Goal: Information Seeking & Learning: Check status

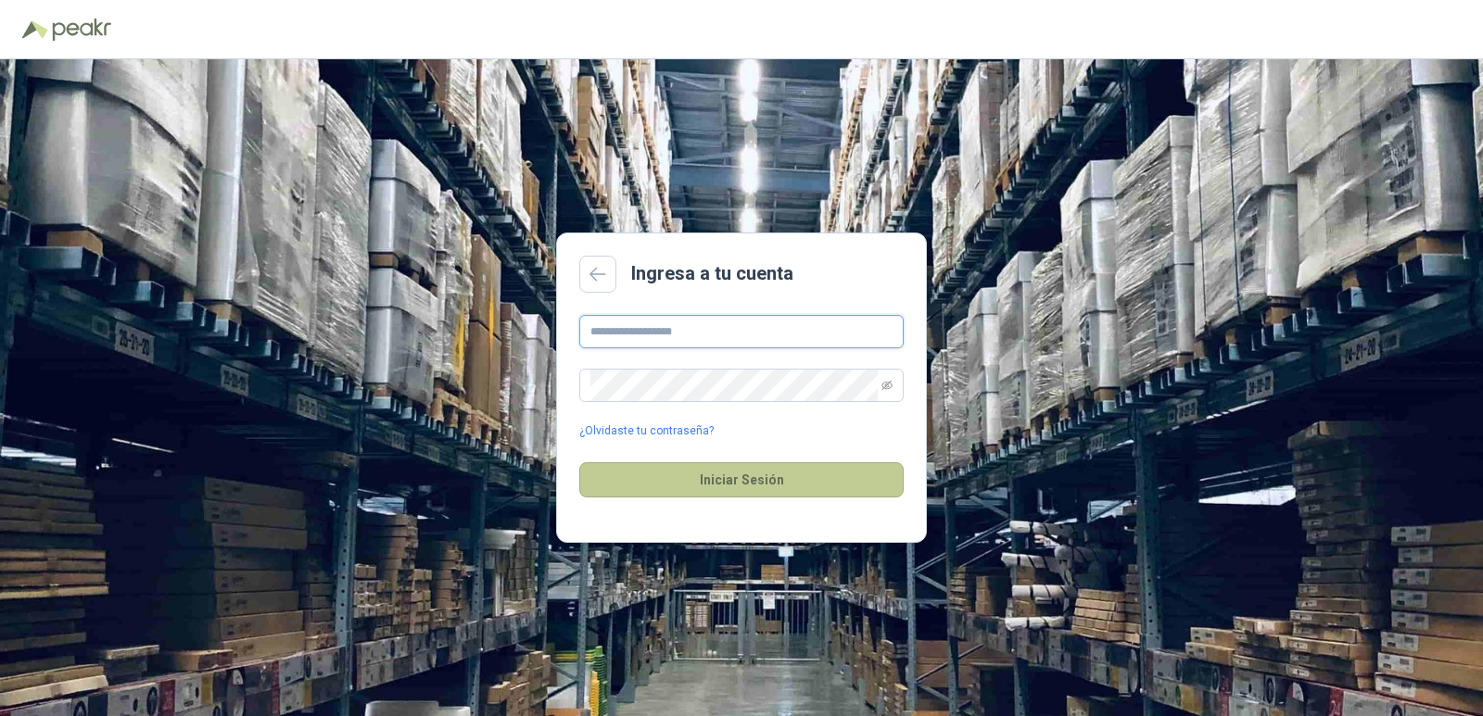
type input "**********"
click at [722, 479] on button "Iniciar Sesión" at bounding box center [741, 479] width 324 height 35
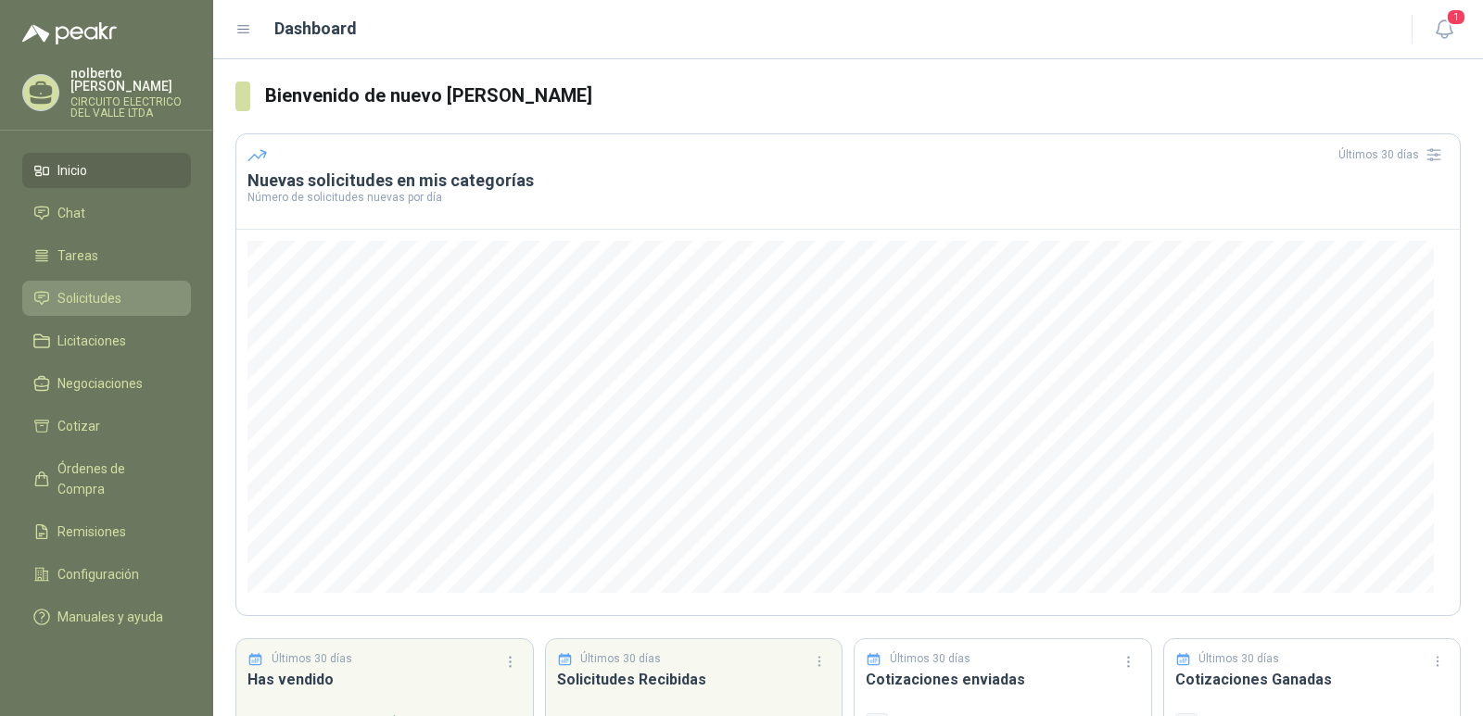
click at [100, 288] on span "Solicitudes" at bounding box center [89, 298] width 64 height 20
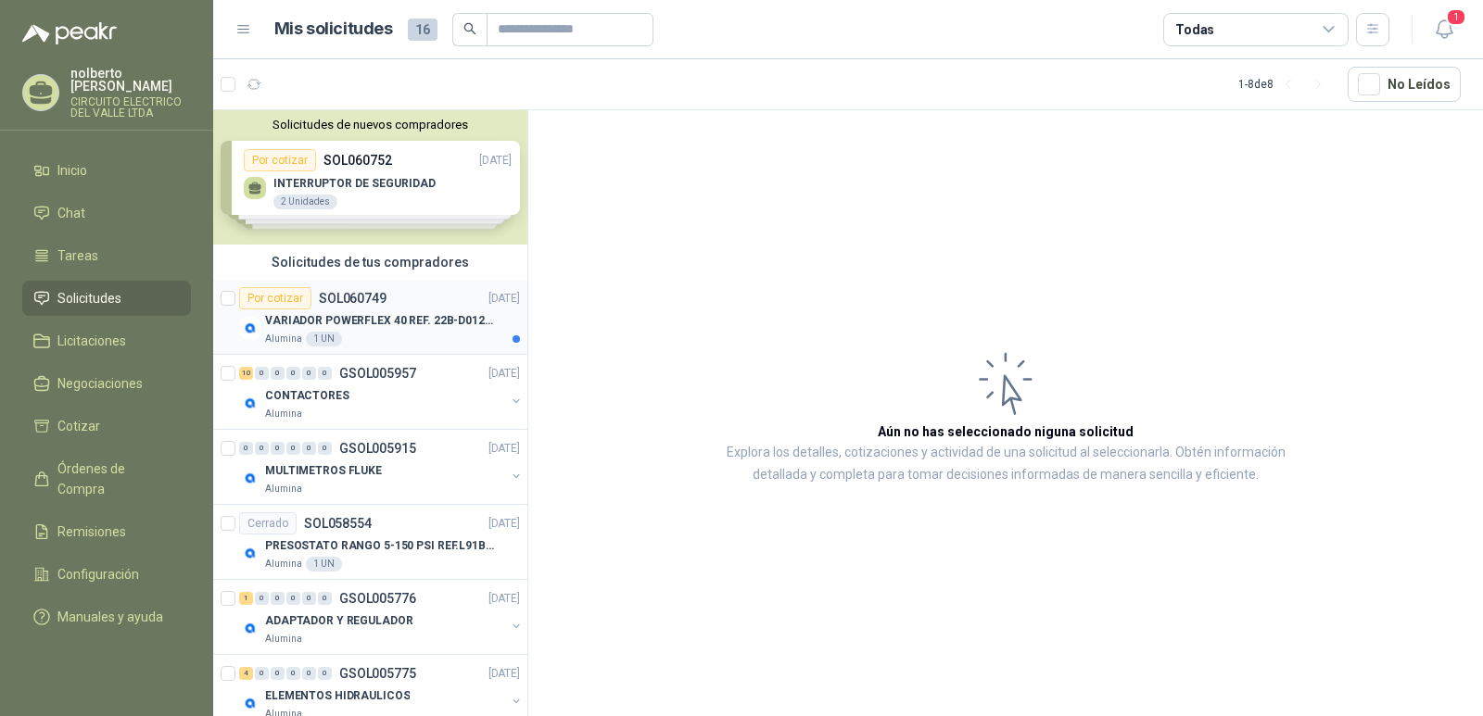
click at [348, 315] on p "VARIADOR POWERFLEX 40 REF. 22B-D012N104" at bounding box center [380, 321] width 231 height 18
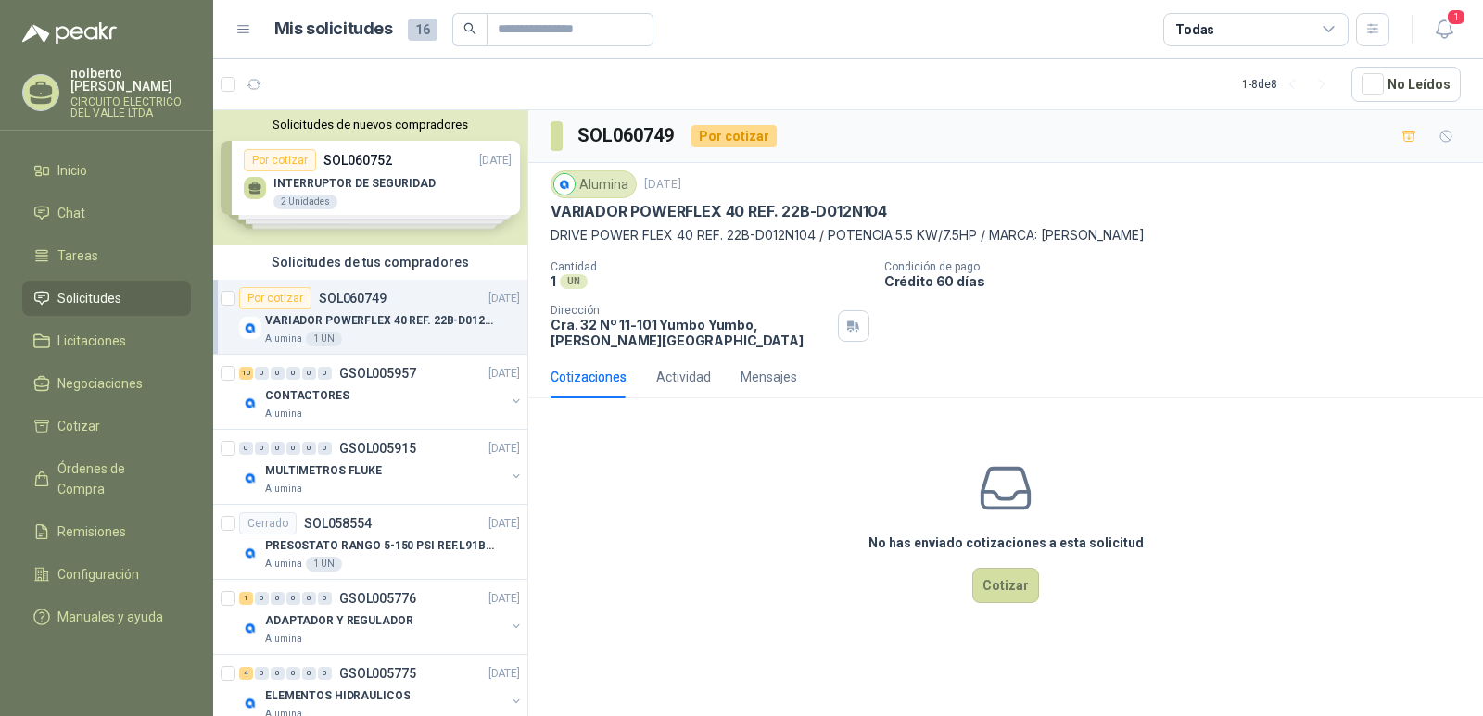
click at [92, 81] on div "[PERSON_NAME] CIRCUITO ELECTRICO [PERSON_NAME] LTDA" at bounding box center [130, 93] width 120 height 52
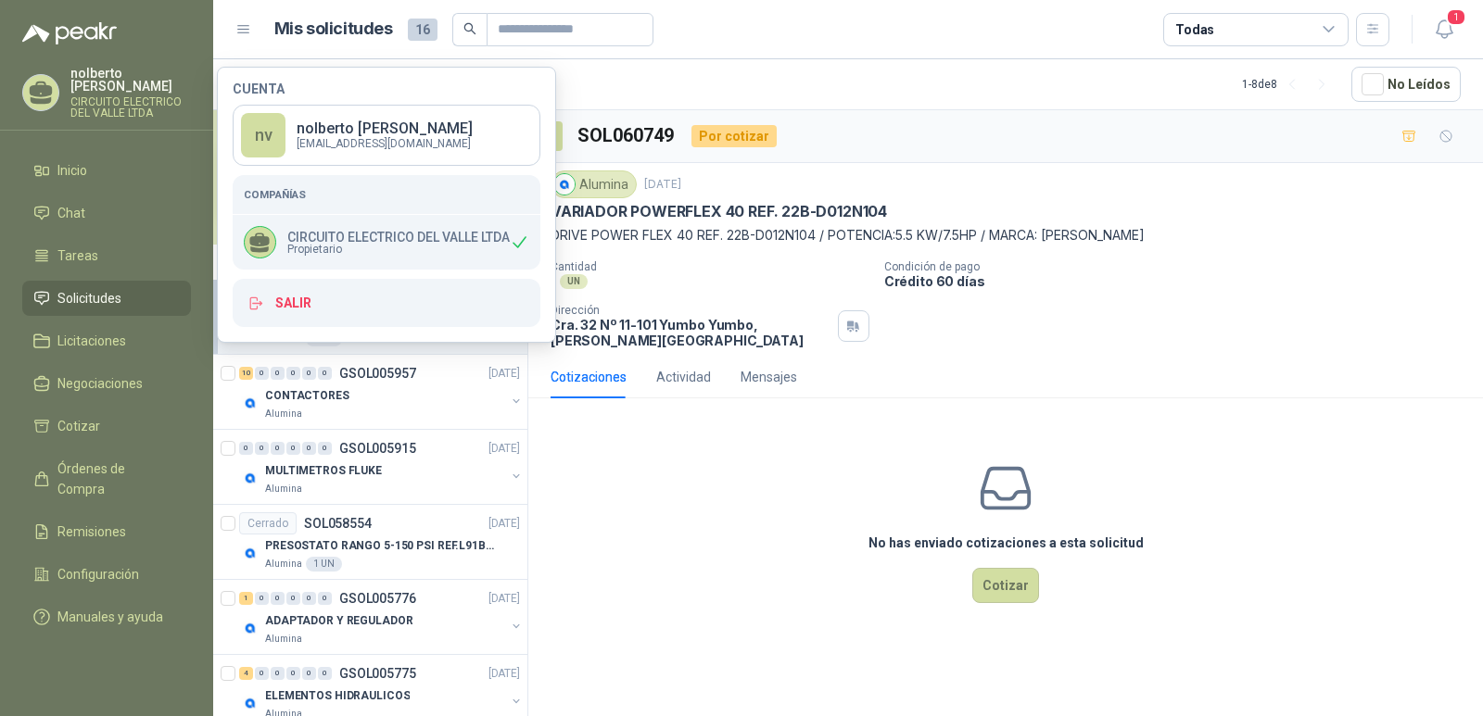
click at [827, 68] on article "1 - 8 de 8 No Leídos" at bounding box center [848, 84] width 1270 height 50
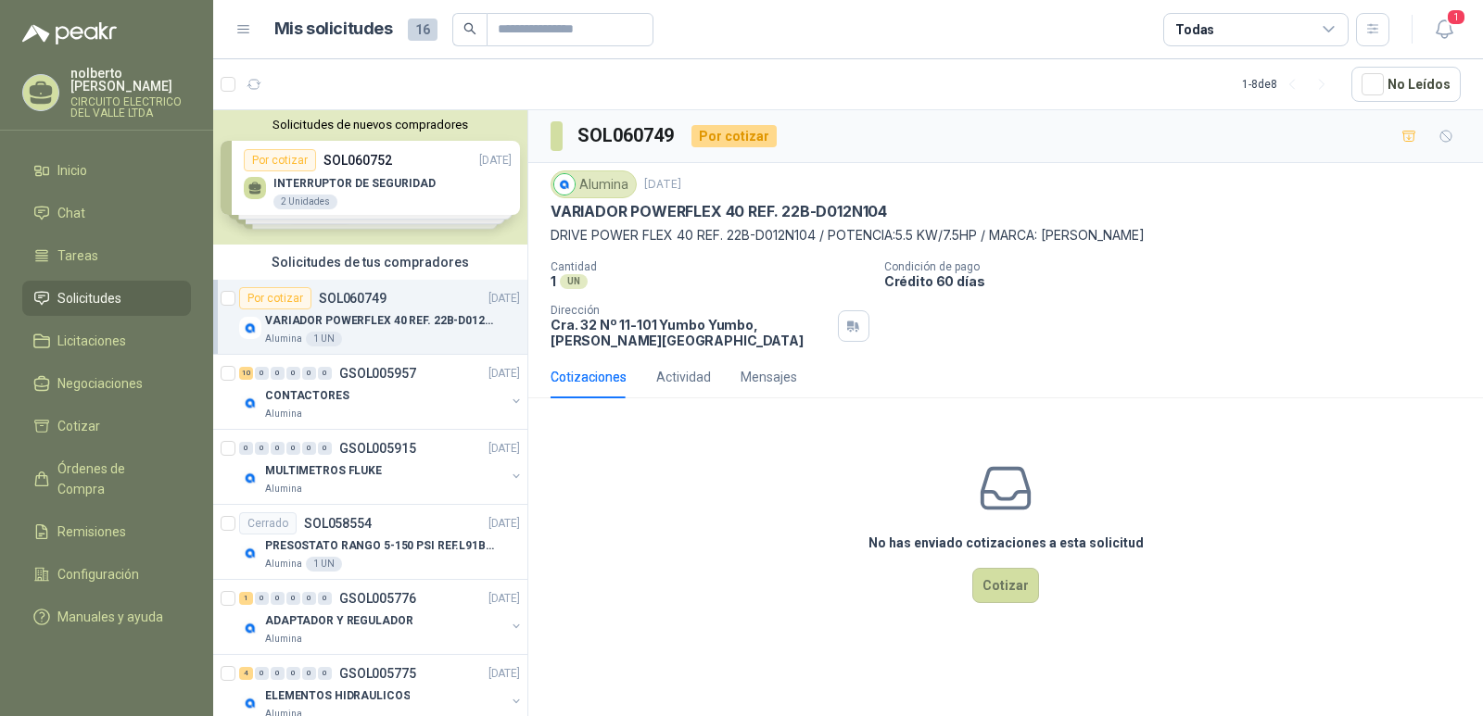
click at [346, 171] on div "Solicitudes de nuevos compradores Por cotizar SOL060752 [DATE] INTERRUPTOR DE S…" at bounding box center [370, 177] width 314 height 134
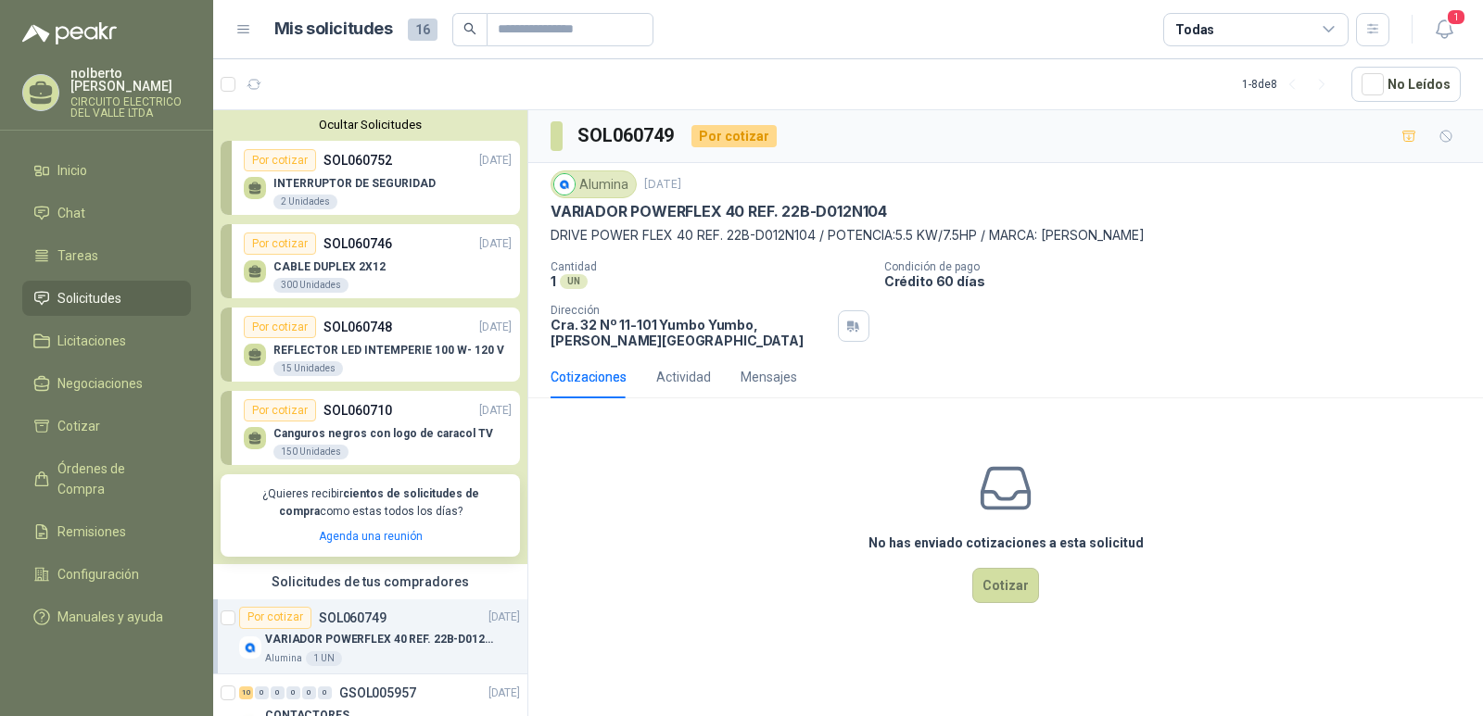
click at [319, 267] on p "CABLE DUPLEX 2X12" at bounding box center [329, 266] width 112 height 13
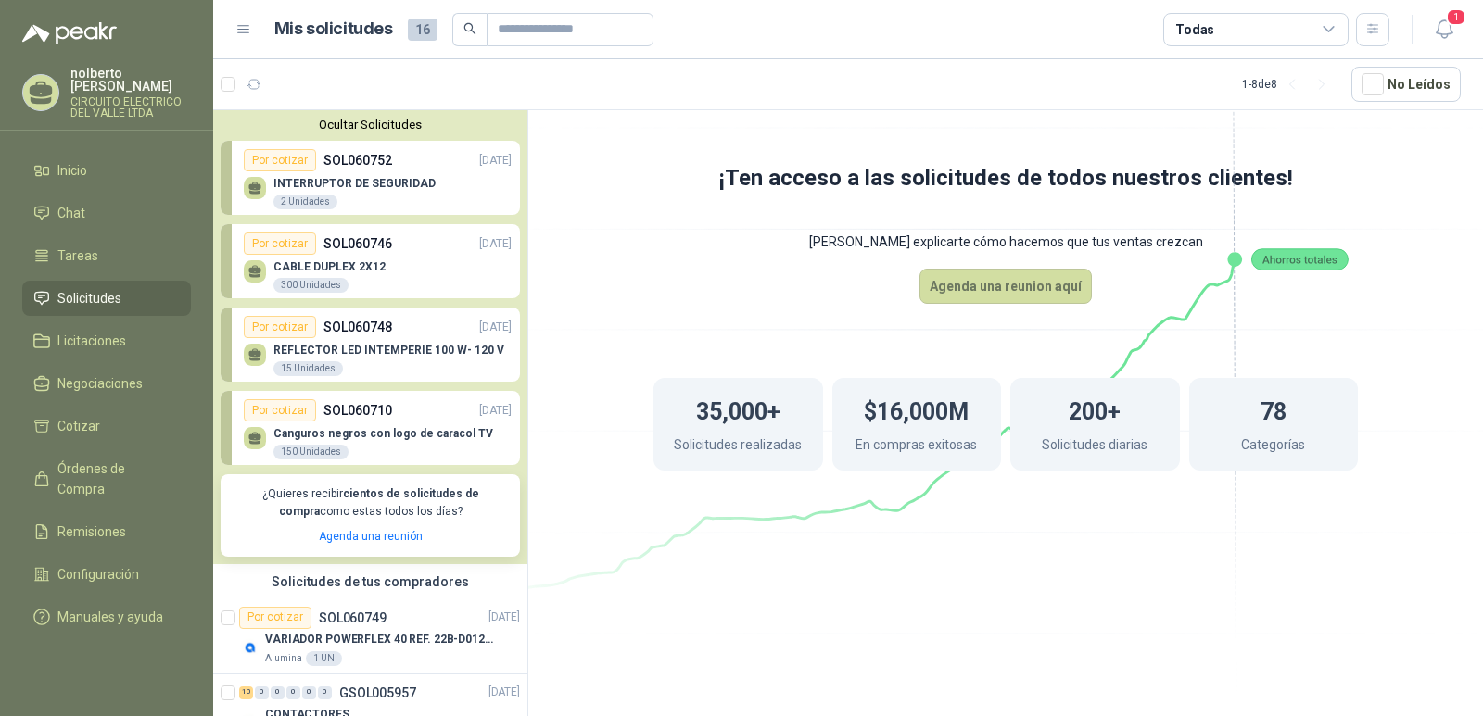
click at [381, 122] on button "Ocultar Solicitudes" at bounding box center [370, 125] width 299 height 14
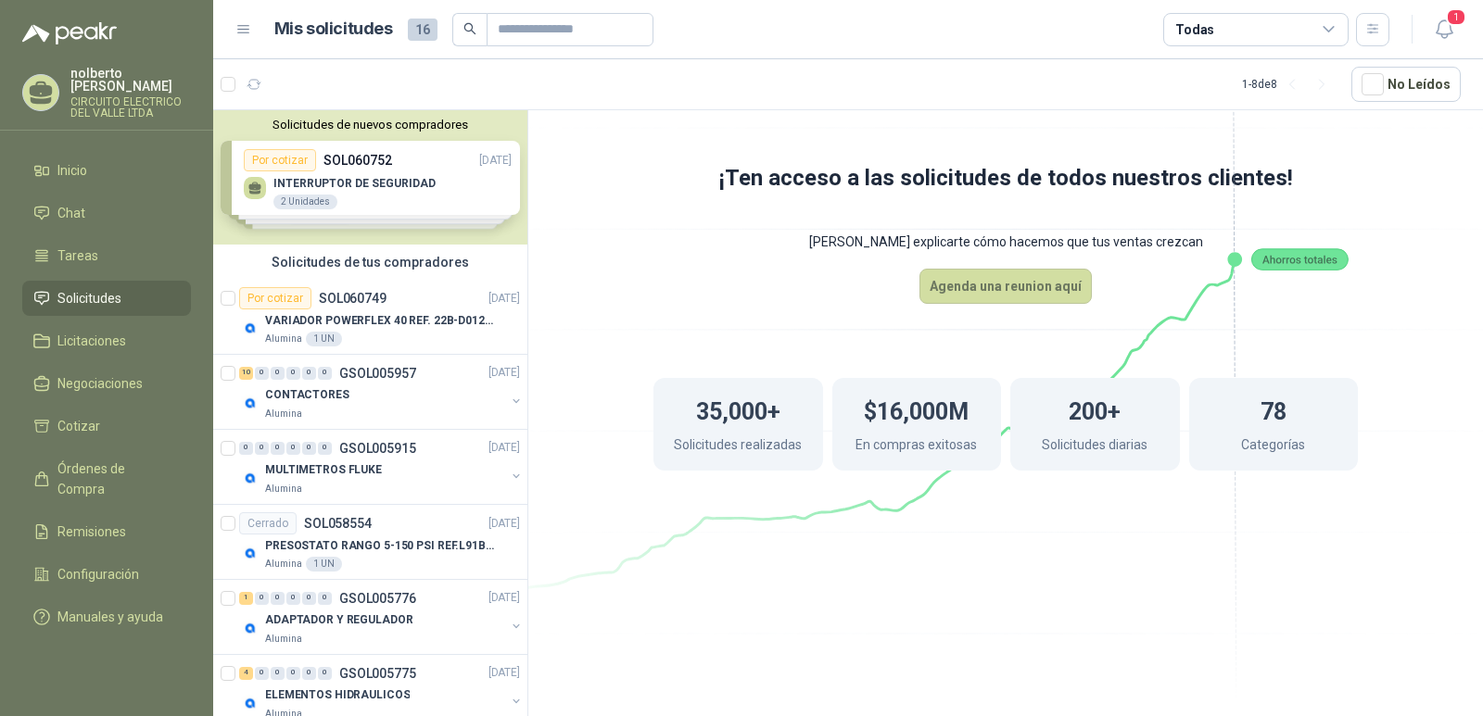
click at [147, 77] on p "[PERSON_NAME]" at bounding box center [130, 80] width 120 height 26
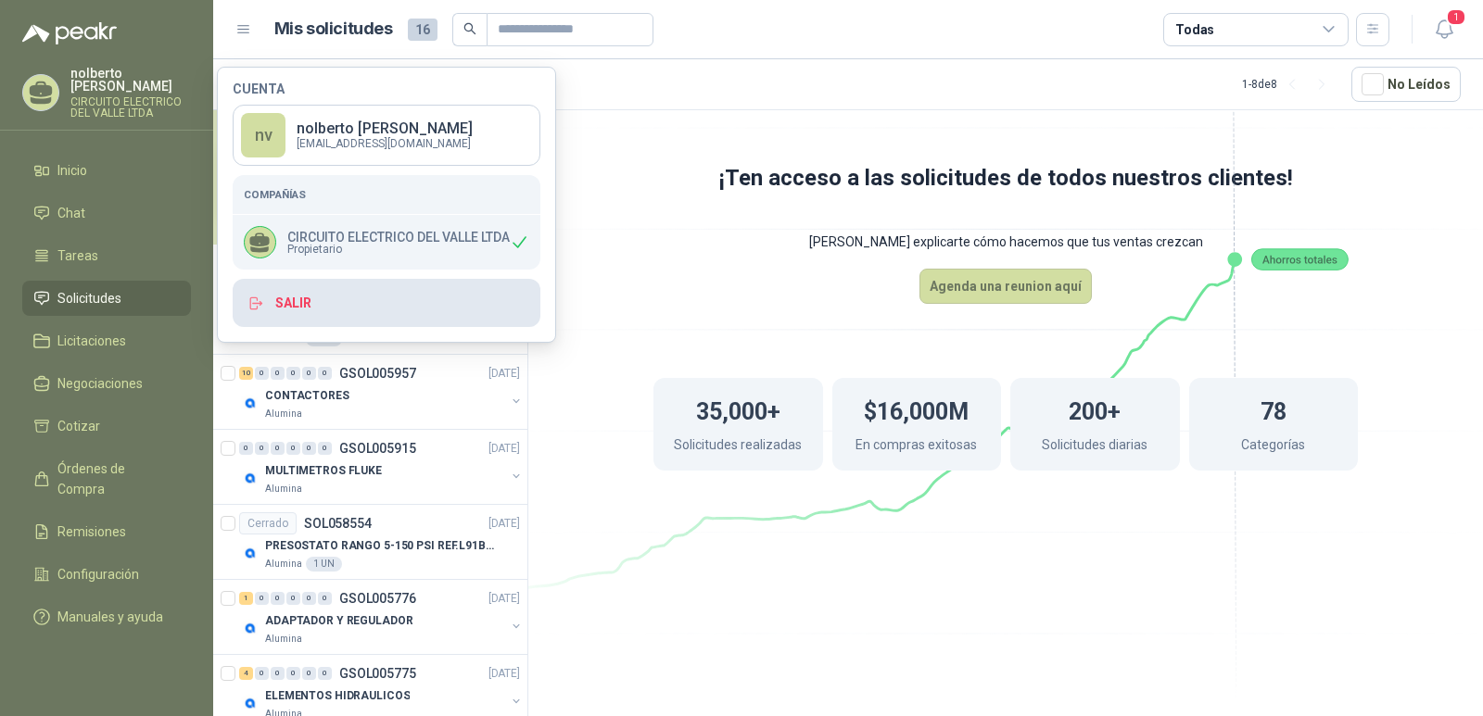
click at [300, 303] on button "Salir" at bounding box center [387, 303] width 308 height 48
